Goal: Transaction & Acquisition: Purchase product/service

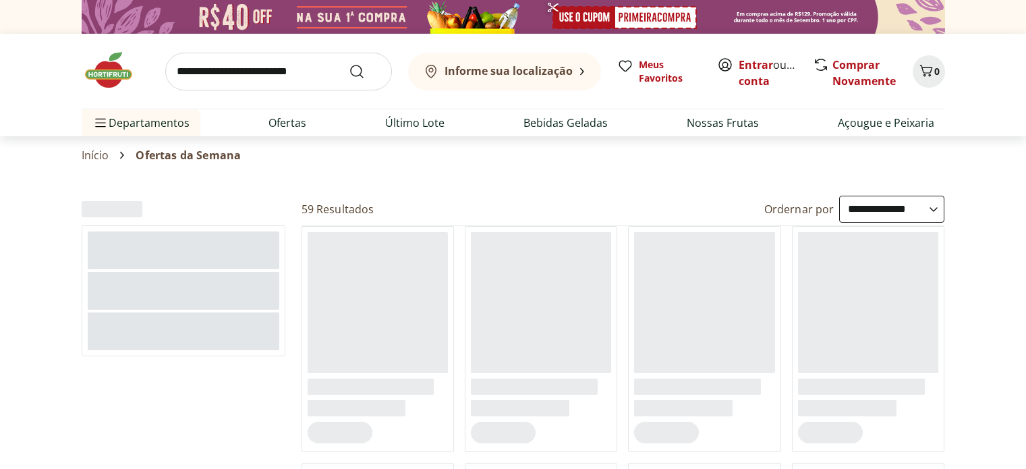
select select "**********"
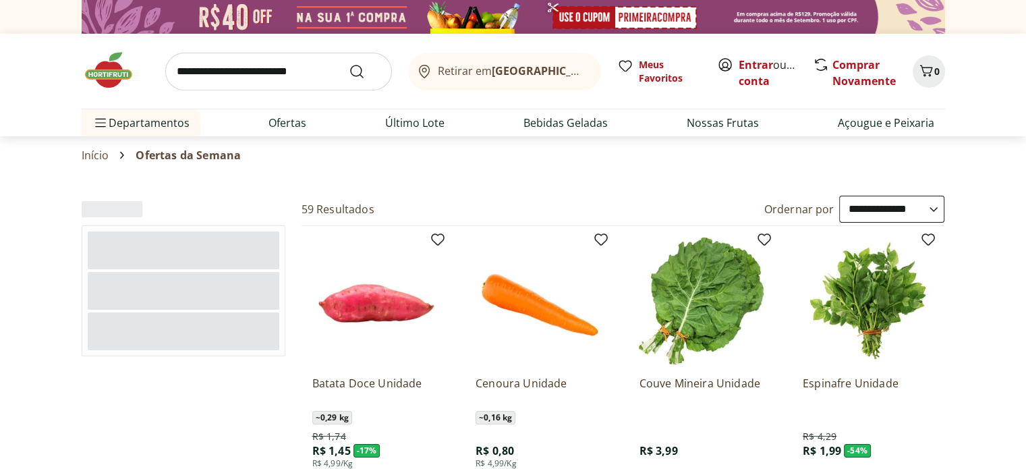
click at [115, 72] on img at bounding box center [115, 70] width 67 height 40
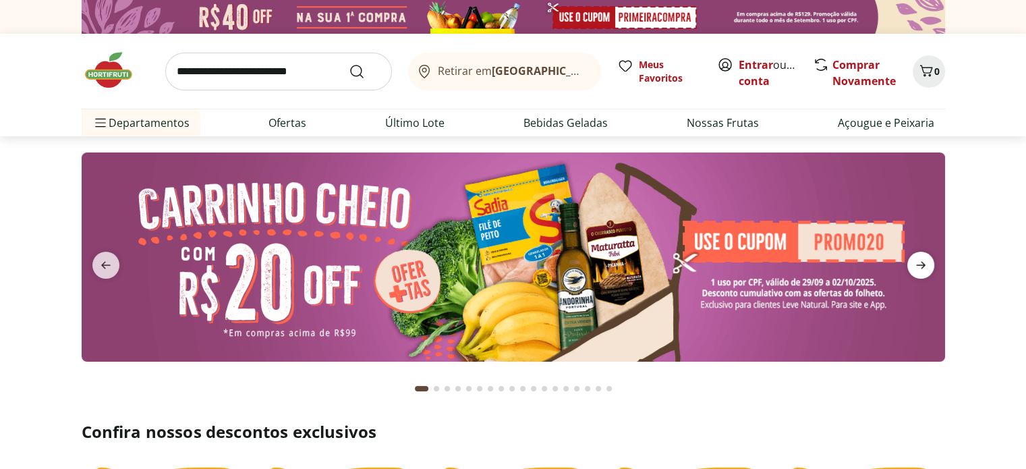
click at [922, 258] on icon "next" at bounding box center [920, 265] width 16 height 16
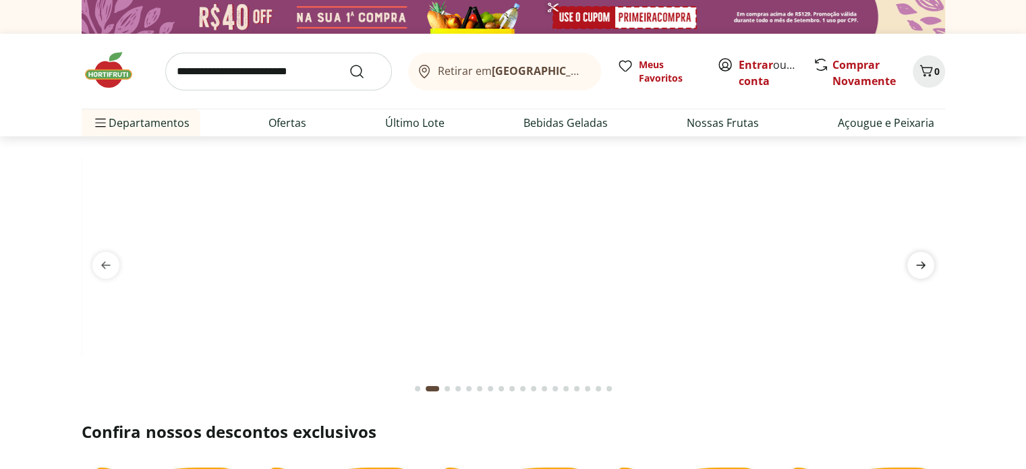
click at [922, 258] on icon "next" at bounding box center [920, 265] width 16 height 16
click at [101, 262] on icon "previous" at bounding box center [106, 265] width 16 height 16
click at [929, 266] on span "next" at bounding box center [920, 265] width 27 height 27
click at [291, 118] on link "Ofertas" at bounding box center [287, 123] width 38 height 16
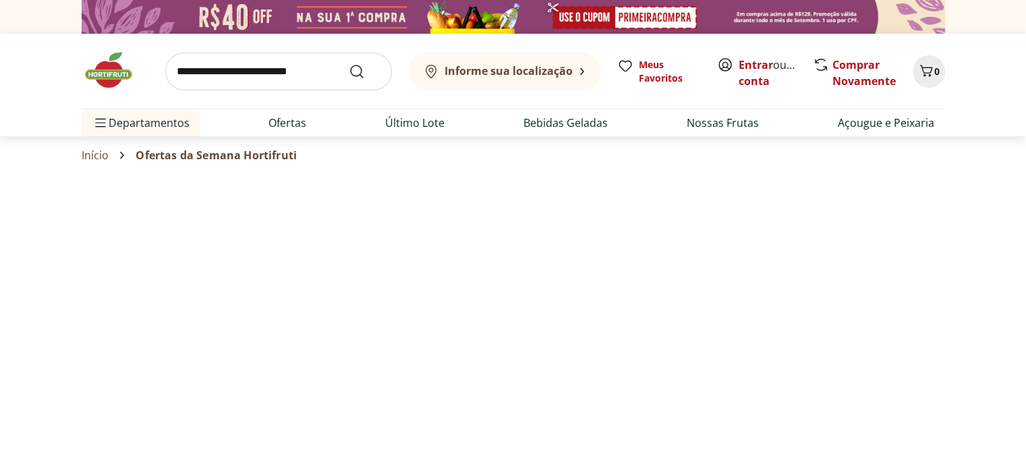
select select "**********"
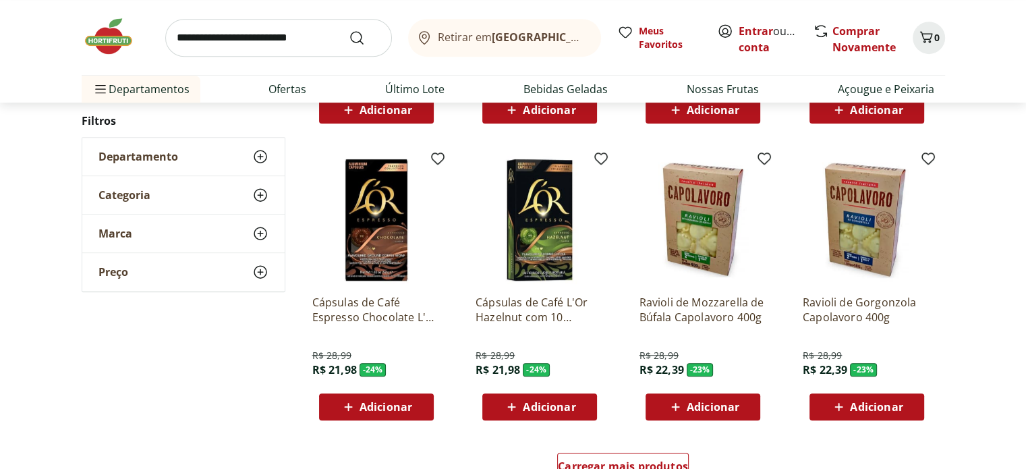
scroll to position [944, 0]
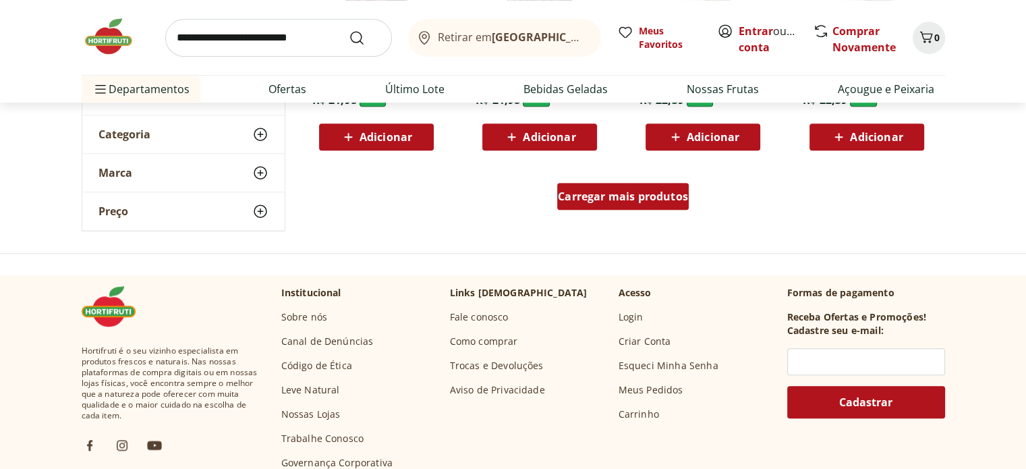
click at [641, 196] on span "Carregar mais produtos" at bounding box center [623, 196] width 130 height 11
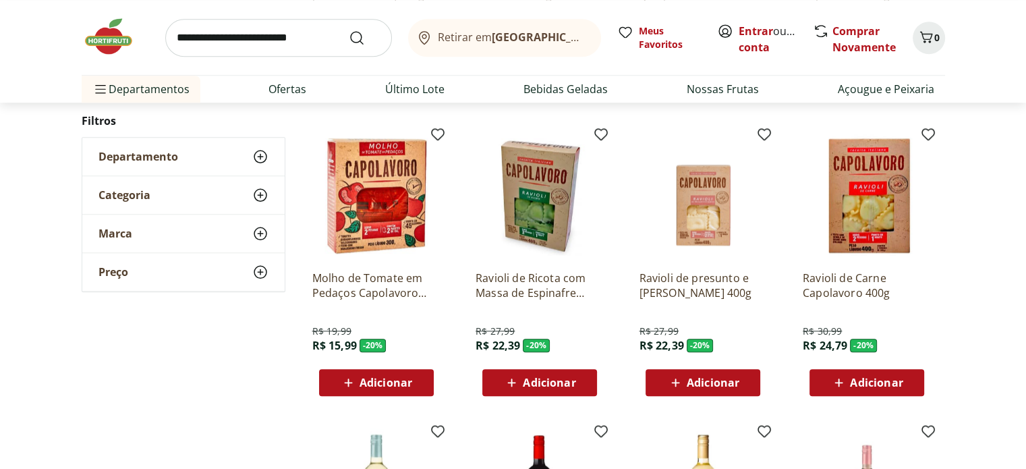
scroll to position [1618, 0]
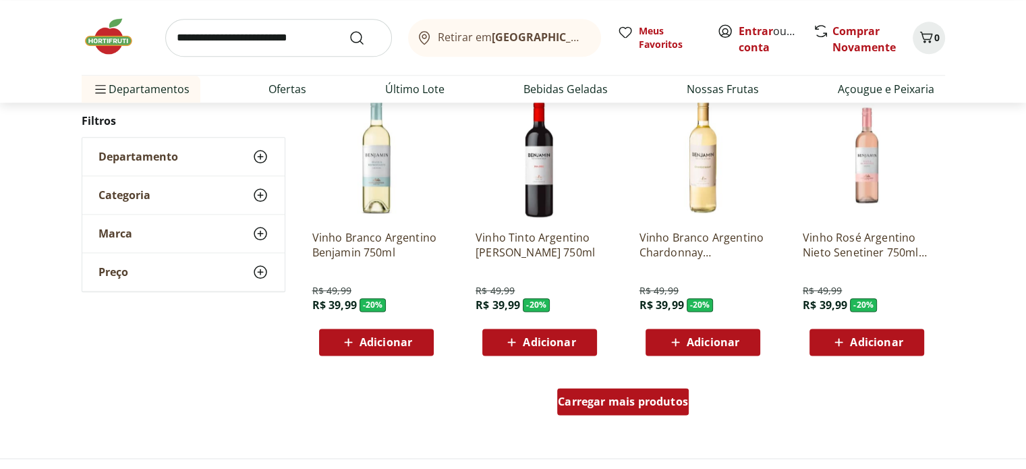
click at [596, 408] on div "Carregar mais produtos" at bounding box center [623, 401] width 132 height 27
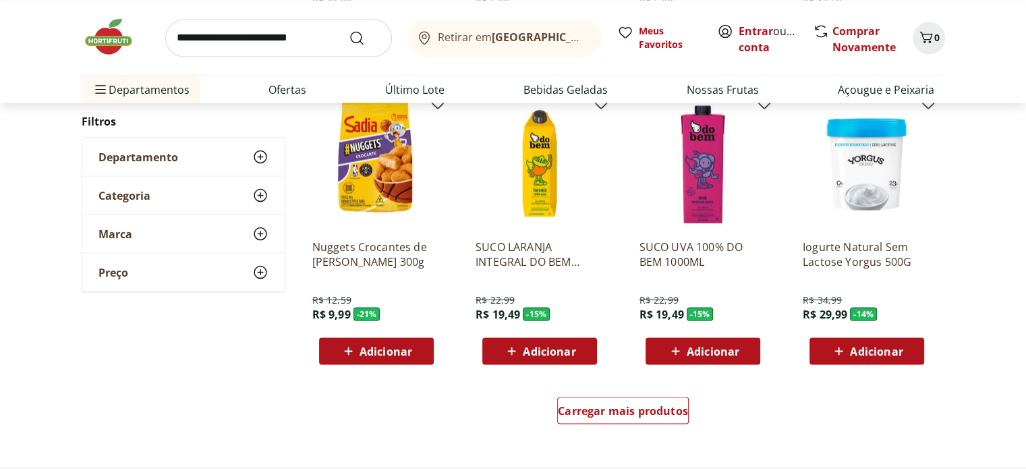
scroll to position [2563, 0]
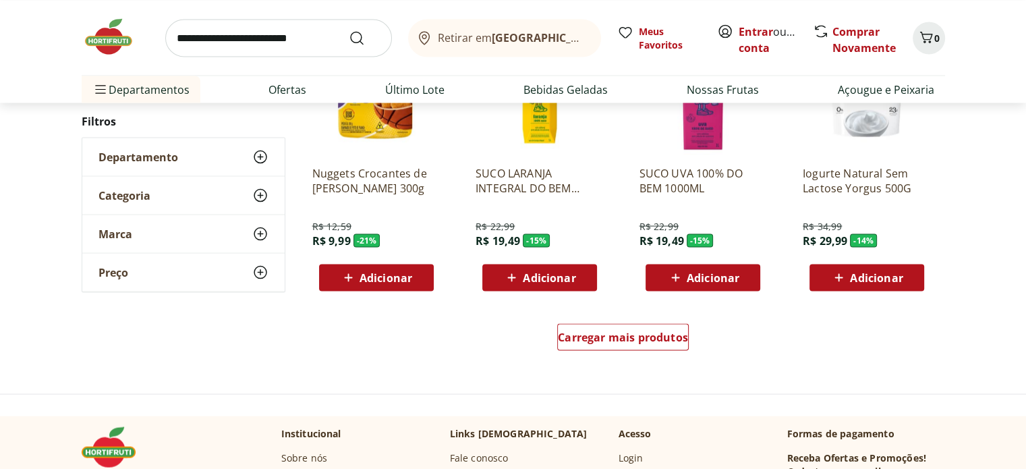
click at [645, 288] on button "Adicionar" at bounding box center [702, 277] width 115 height 27
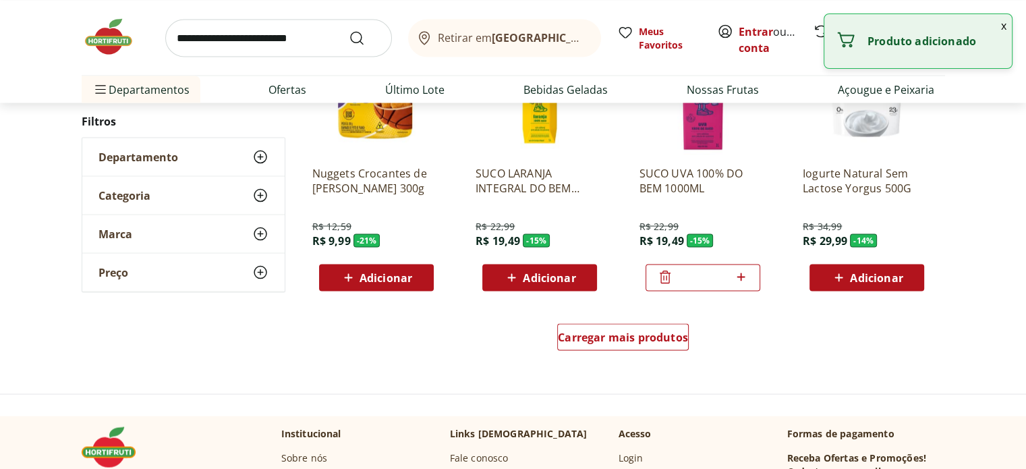
click at [664, 291] on div at bounding box center [665, 277] width 16 height 32
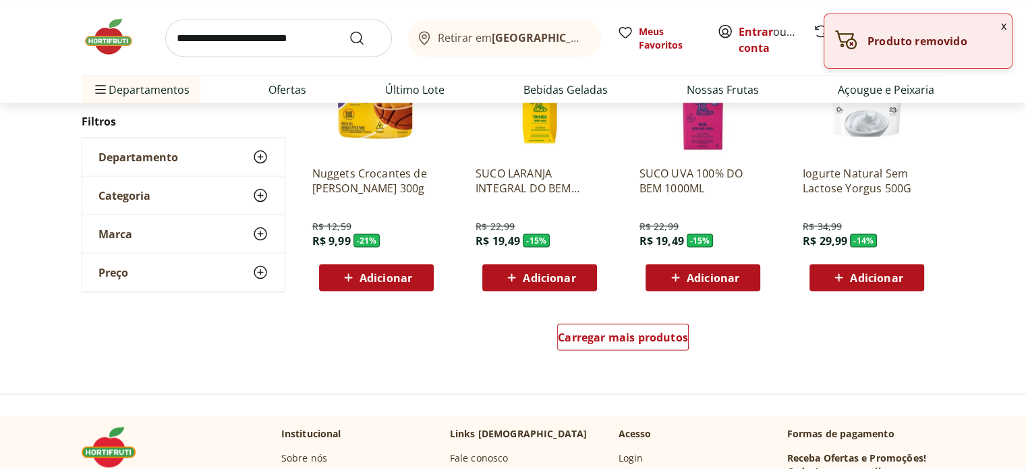
click at [667, 280] on icon at bounding box center [675, 277] width 17 height 16
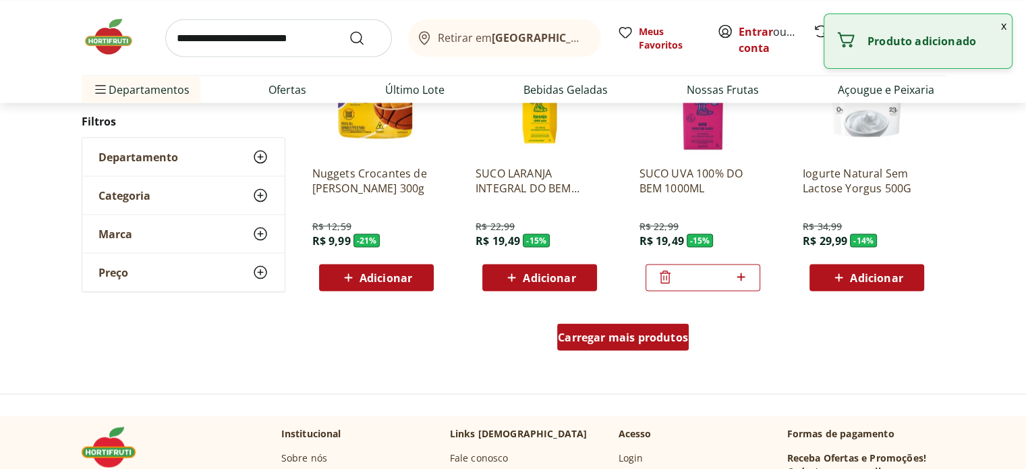
click at [653, 323] on div "Carregar mais produtos" at bounding box center [623, 336] width 132 height 27
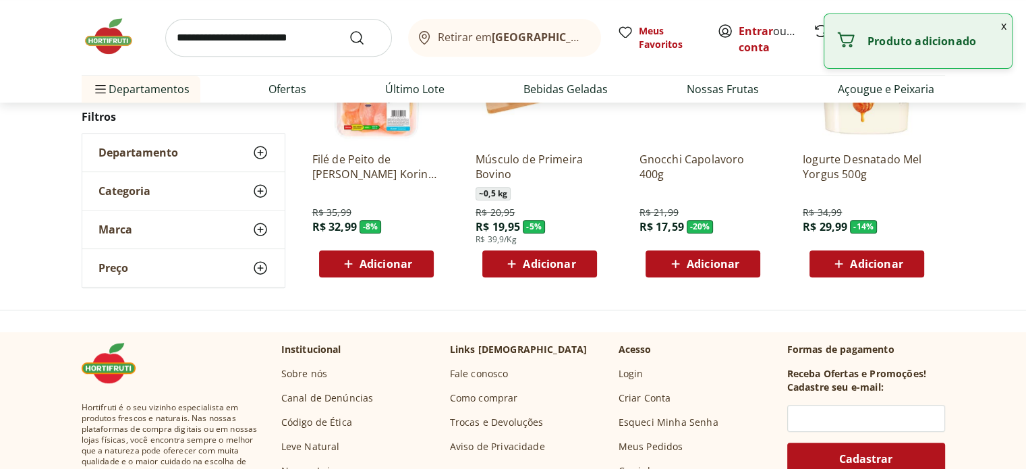
scroll to position [467, 0]
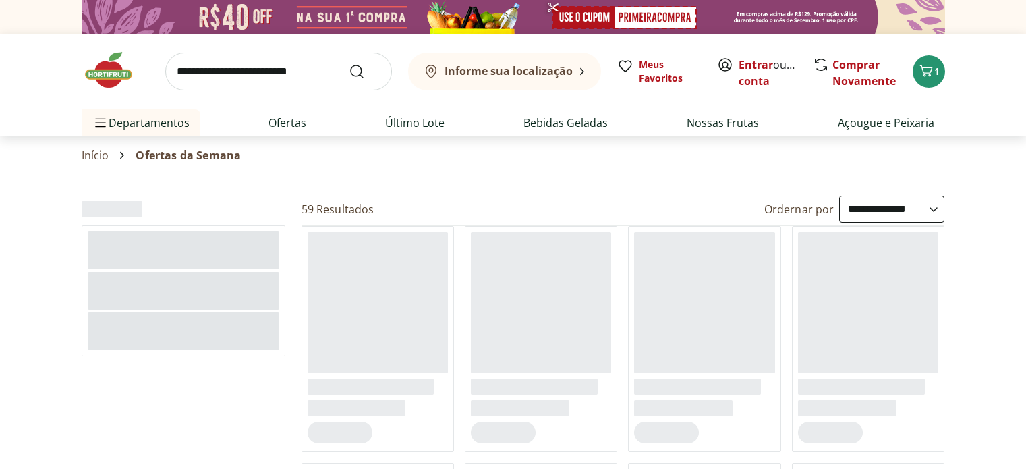
select select "**********"
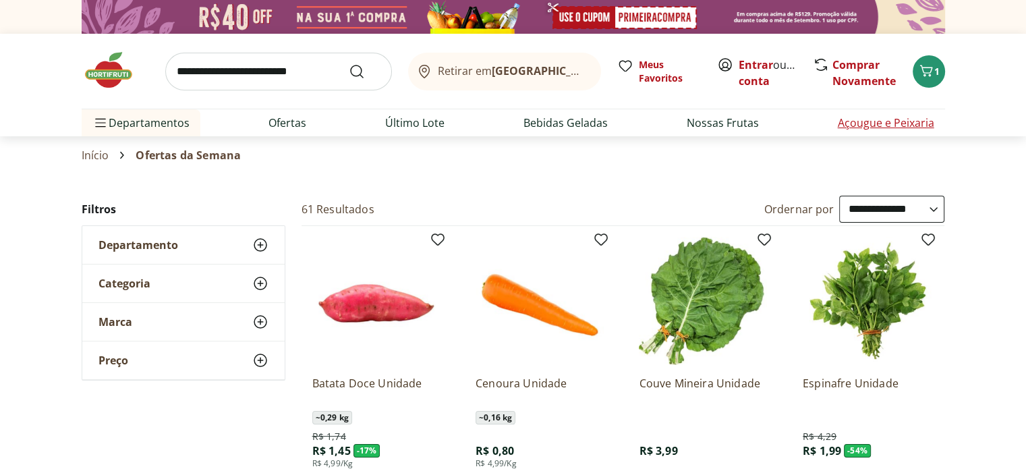
click at [863, 123] on link "Açougue e Peixaria" at bounding box center [886, 123] width 96 height 16
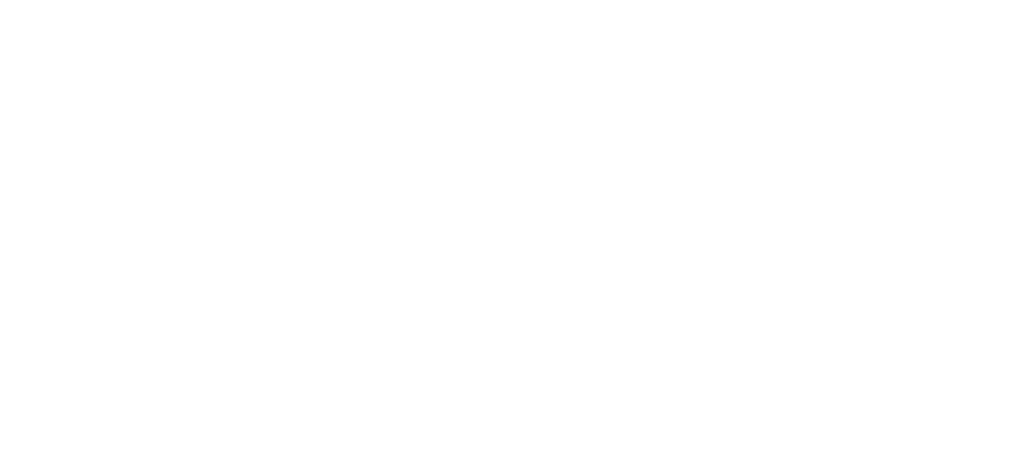
select select "**********"
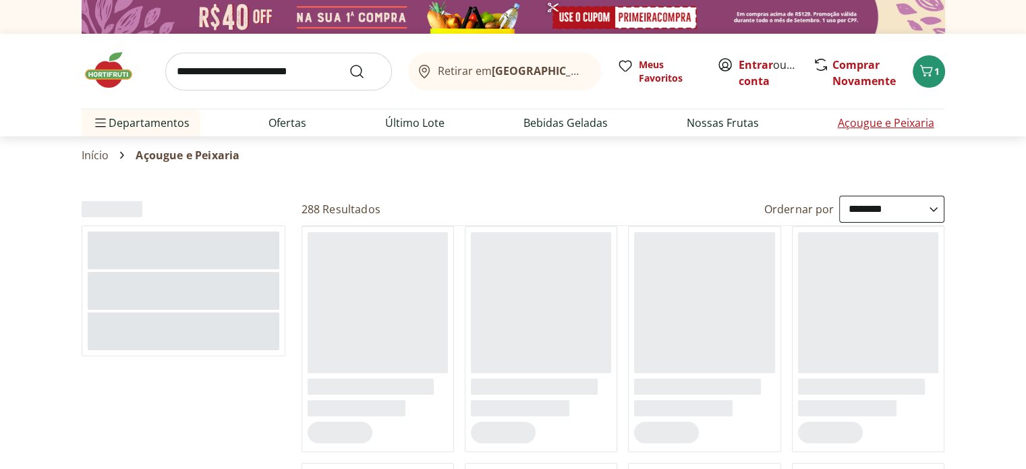
click at [876, 122] on link "Açougue e Peixaria" at bounding box center [886, 123] width 96 height 16
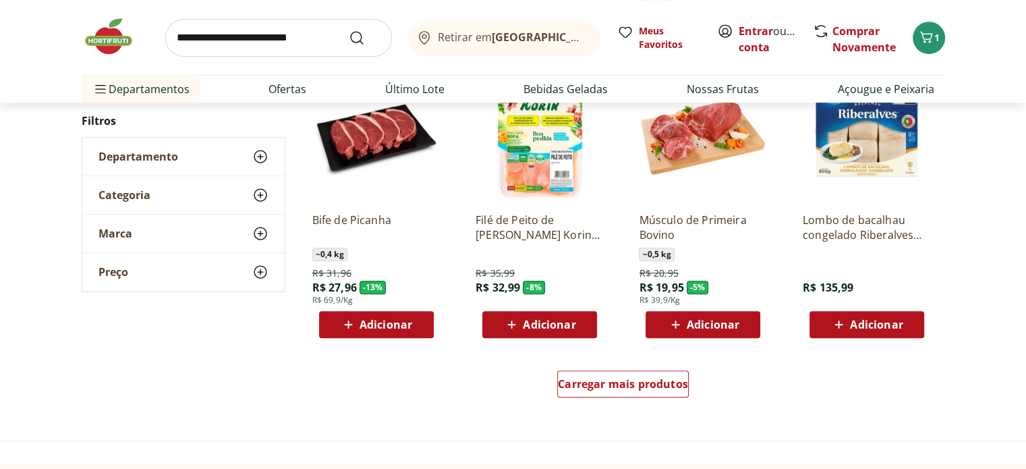
scroll to position [809, 0]
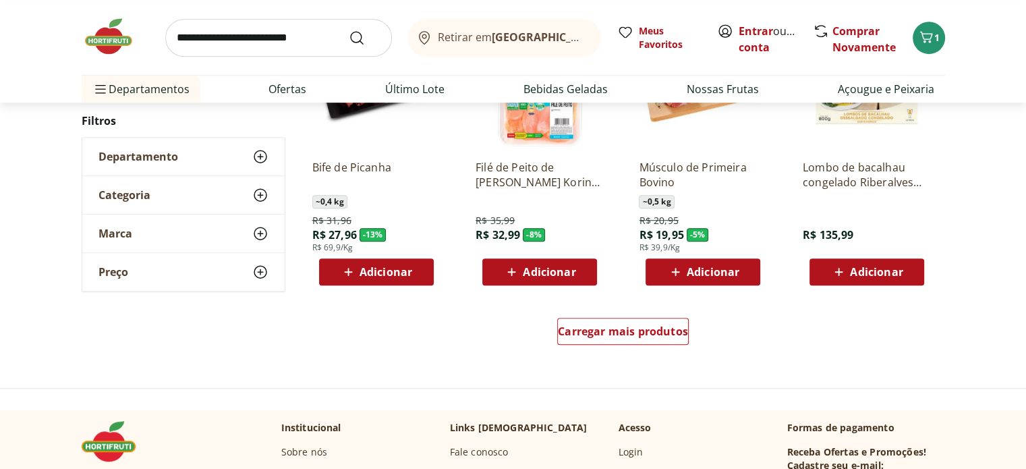
click at [653, 337] on span "Carregar mais produtos" at bounding box center [623, 331] width 130 height 11
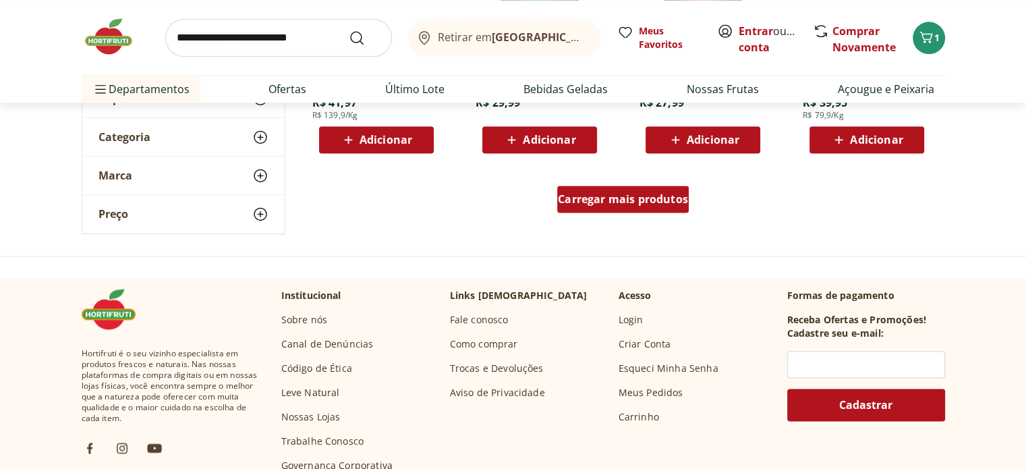
click at [661, 202] on span "Carregar mais produtos" at bounding box center [623, 199] width 130 height 11
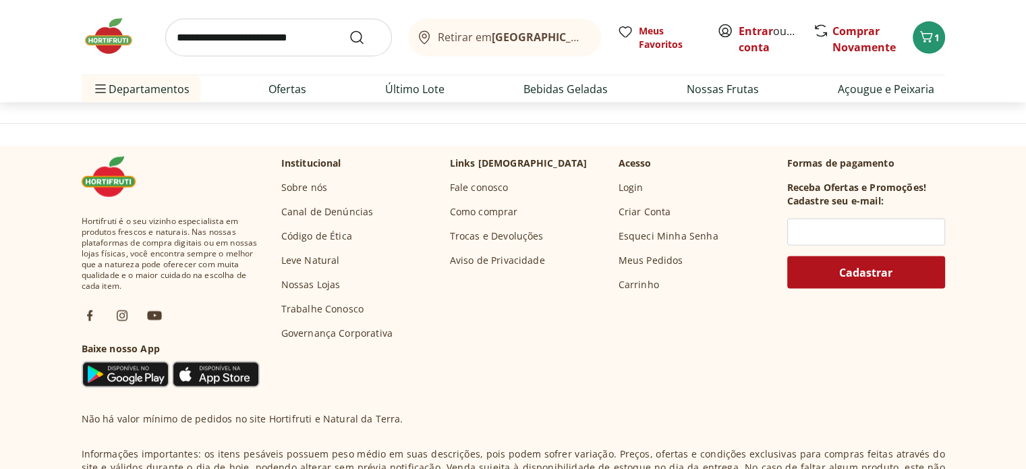
scroll to position [2630, 0]
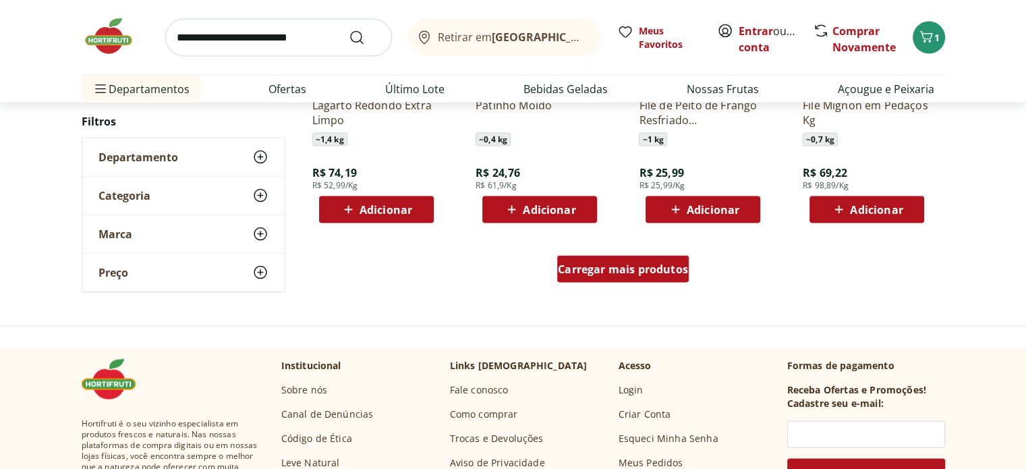
click at [649, 266] on span "Carregar mais produtos" at bounding box center [623, 269] width 130 height 11
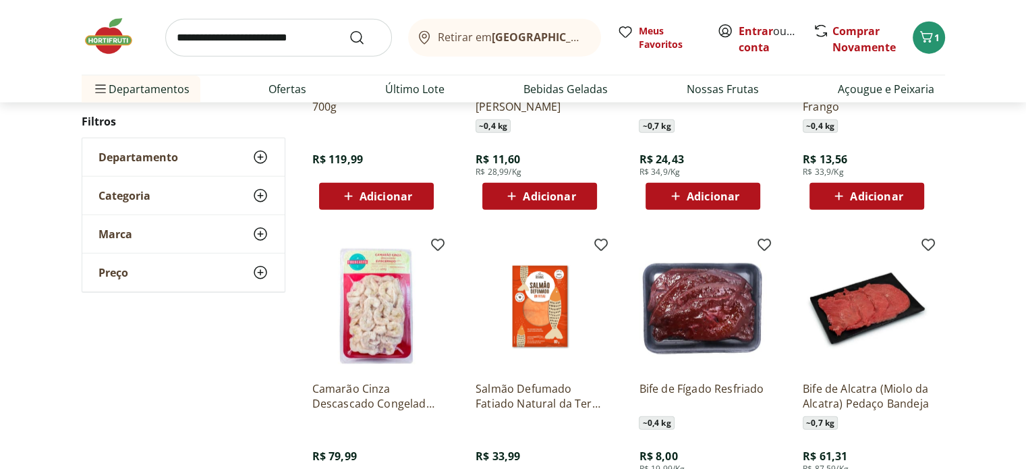
scroll to position [3439, 0]
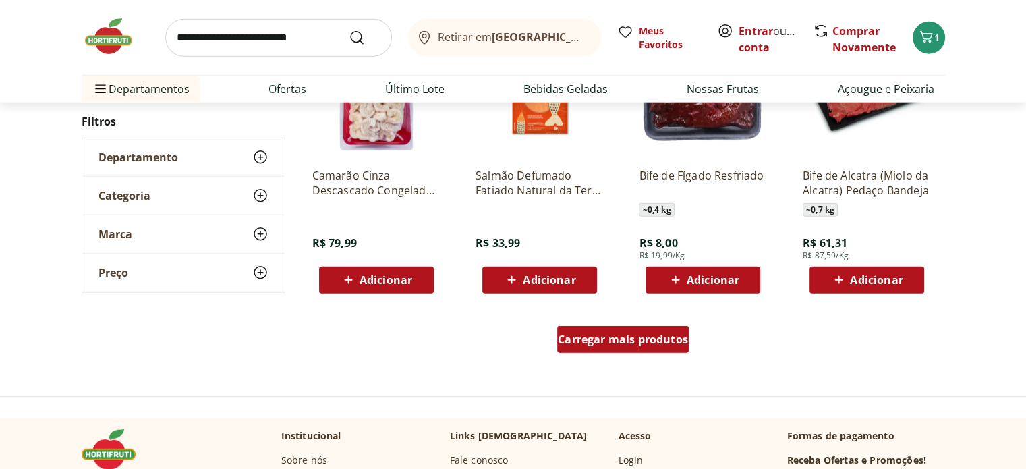
click at [610, 349] on div "Carregar mais produtos" at bounding box center [623, 339] width 132 height 27
